Goal: Information Seeking & Learning: Learn about a topic

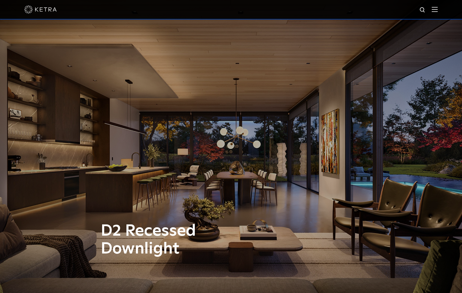
click at [435, 9] on img at bounding box center [435, 9] width 6 height 5
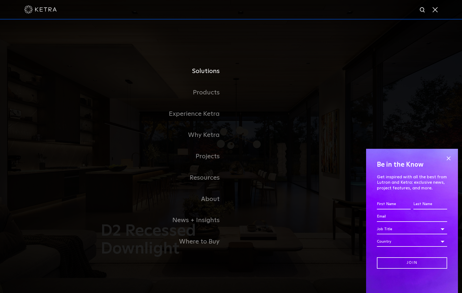
click at [212, 72] on link "Solutions" at bounding box center [163, 71] width 135 height 21
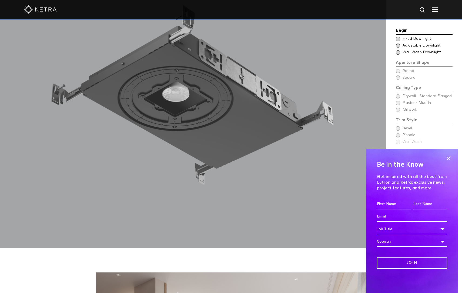
scroll to position [602, 0]
click at [449, 157] on span at bounding box center [449, 158] width 8 height 8
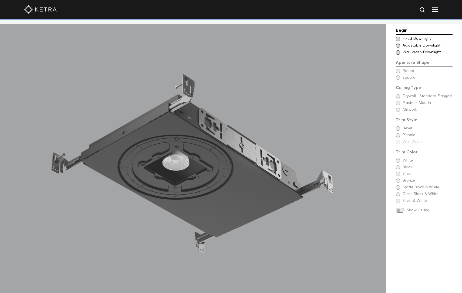
scroll to position [531, 0]
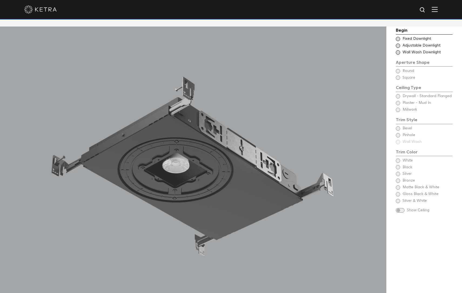
click at [398, 38] on span at bounding box center [398, 39] width 4 height 4
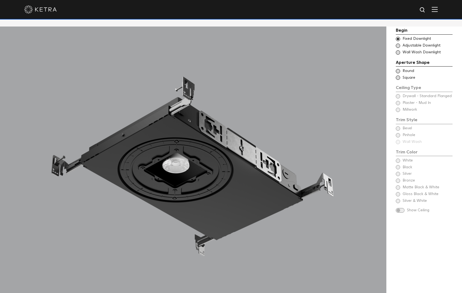
click at [398, 38] on span at bounding box center [398, 39] width 4 height 4
click at [399, 52] on span at bounding box center [398, 52] width 4 height 4
click at [398, 71] on span at bounding box center [398, 71] width 4 height 4
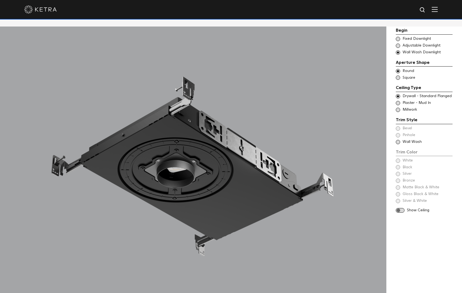
click at [398, 109] on span at bounding box center [398, 110] width 4 height 4
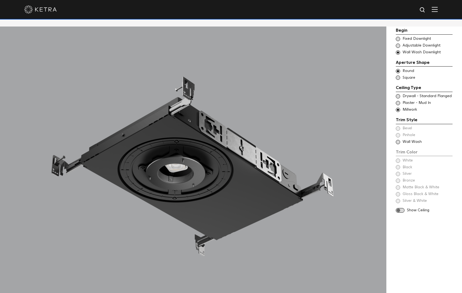
click at [398, 141] on span at bounding box center [398, 142] width 4 height 4
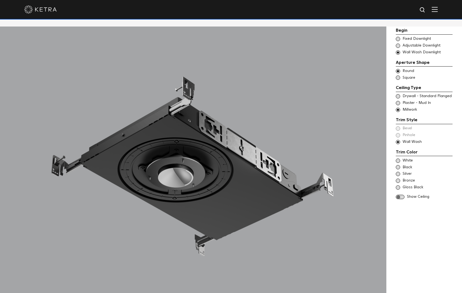
click at [398, 166] on span at bounding box center [398, 167] width 4 height 4
click at [398, 103] on span at bounding box center [398, 103] width 4 height 4
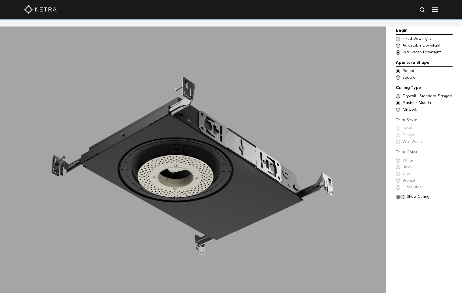
click at [398, 196] on span at bounding box center [400, 197] width 9 height 5
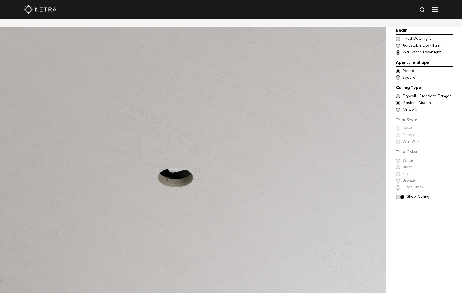
click at [400, 95] on span at bounding box center [398, 96] width 4 height 4
drag, startPoint x: 398, startPoint y: 111, endPoint x: 399, endPoint y: 108, distance: 3.2
click at [398, 111] on span at bounding box center [398, 110] width 4 height 4
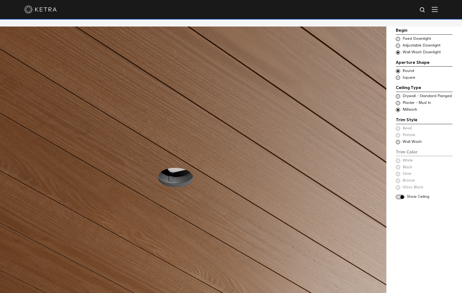
click at [398, 77] on span at bounding box center [398, 77] width 4 height 4
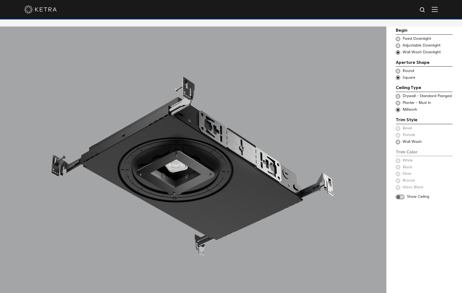
click at [401, 140] on div "Trim Color - Square - Flangeless - Wall Wash - Millwork Wall Wash" at bounding box center [424, 141] width 57 height 5
click at [401, 197] on span at bounding box center [400, 197] width 9 height 5
